Goal: Find contact information: Find contact information

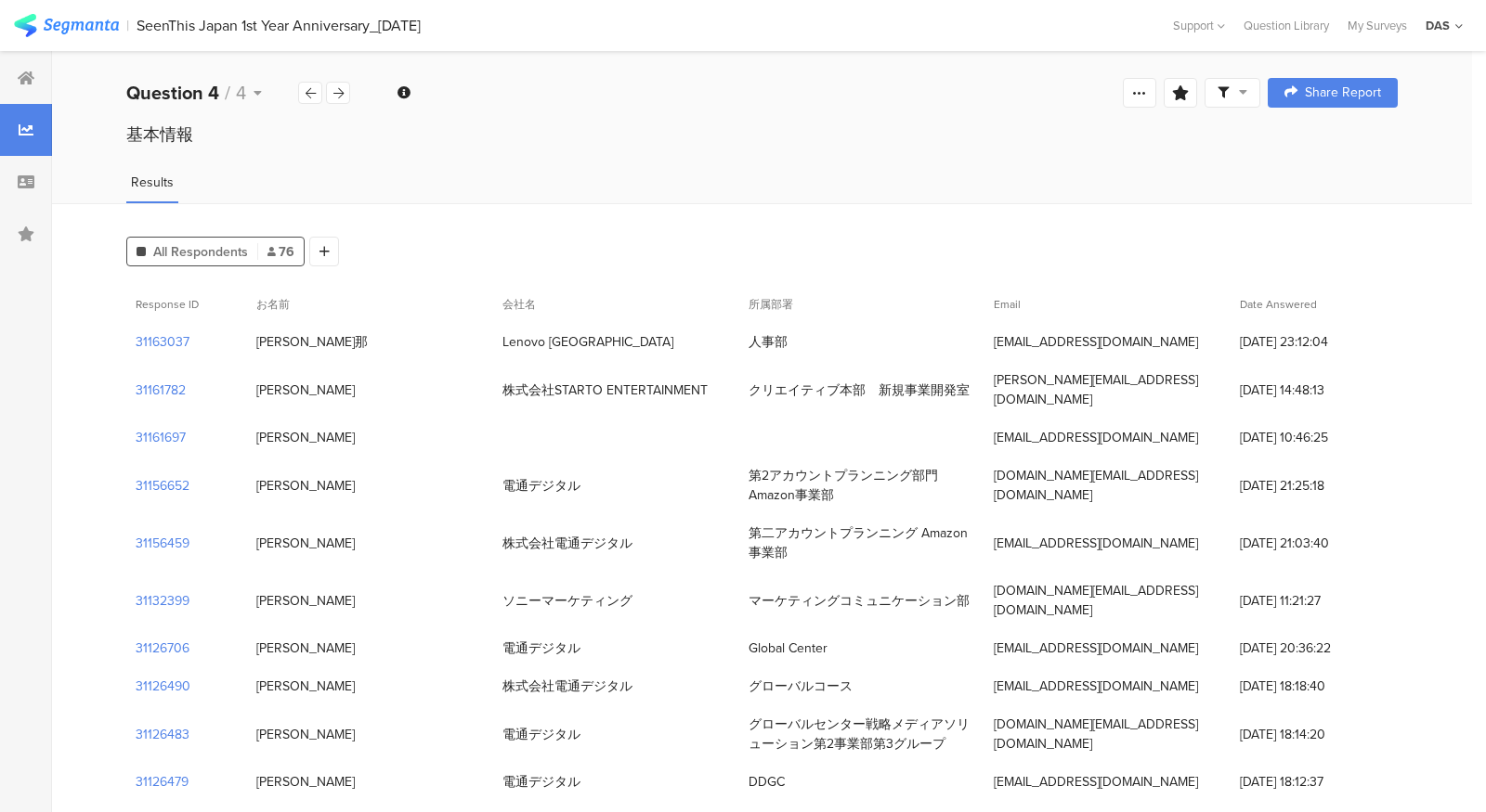
click at [333, 630] on div "[PERSON_NAME]" at bounding box center [370, 648] width 246 height 38
click at [765, 346] on div "人事部" at bounding box center [768, 341] width 39 height 20
copy div "人事部"
drag, startPoint x: 326, startPoint y: 344, endPoint x: 256, endPoint y: 344, distance: 70.0
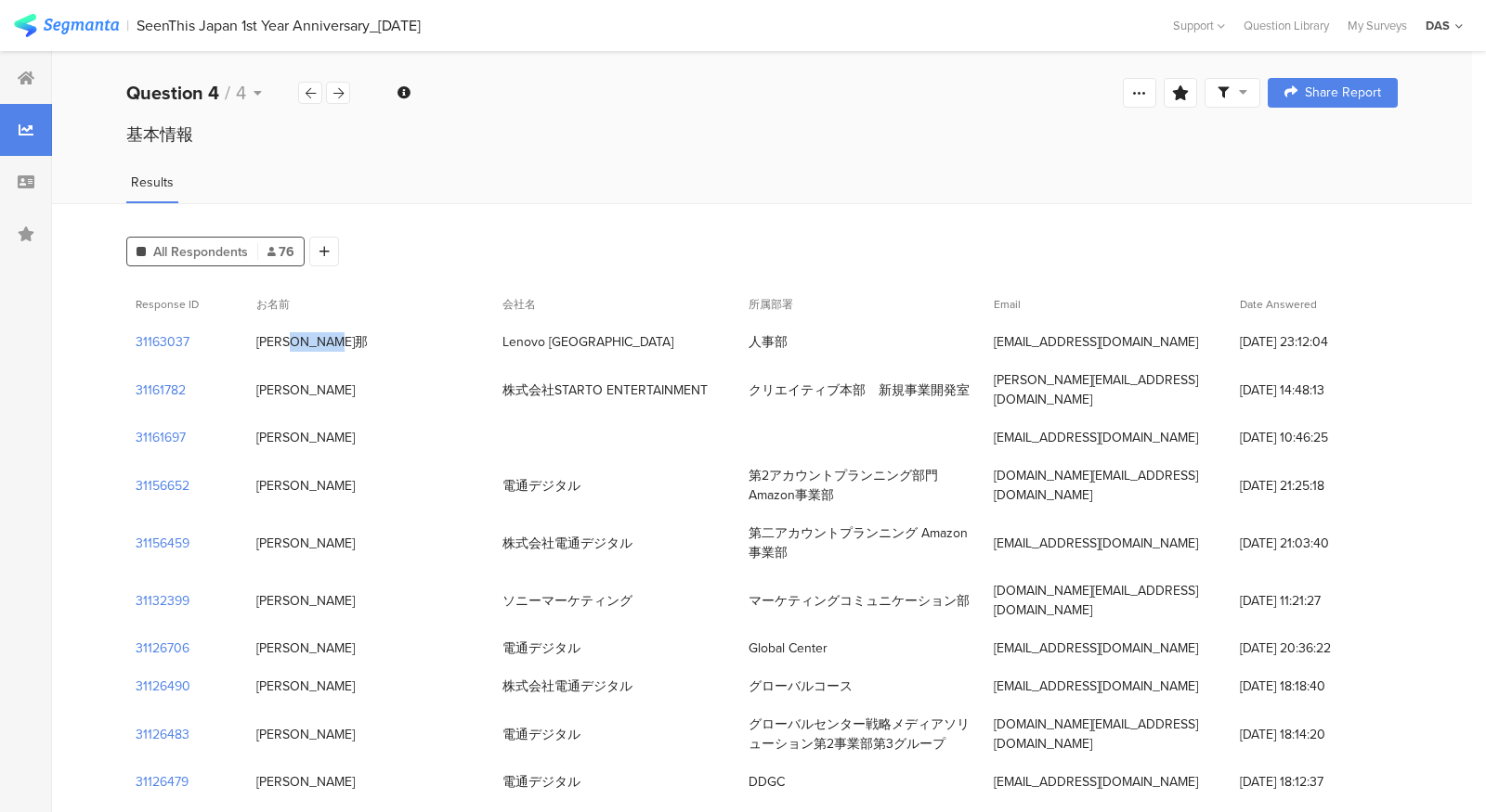
click at [256, 344] on div "[PERSON_NAME]那" at bounding box center [370, 341] width 246 height 38
copy div "[PERSON_NAME]那"
drag, startPoint x: 993, startPoint y: 347, endPoint x: 1145, endPoint y: 346, distance: 152.0
click at [1145, 346] on div "[EMAIL_ADDRESS][DOMAIN_NAME]" at bounding box center [1107, 341] width 246 height 38
copy div "[EMAIL_ADDRESS][DOMAIN_NAME]"
